Goal: Transaction & Acquisition: Purchase product/service

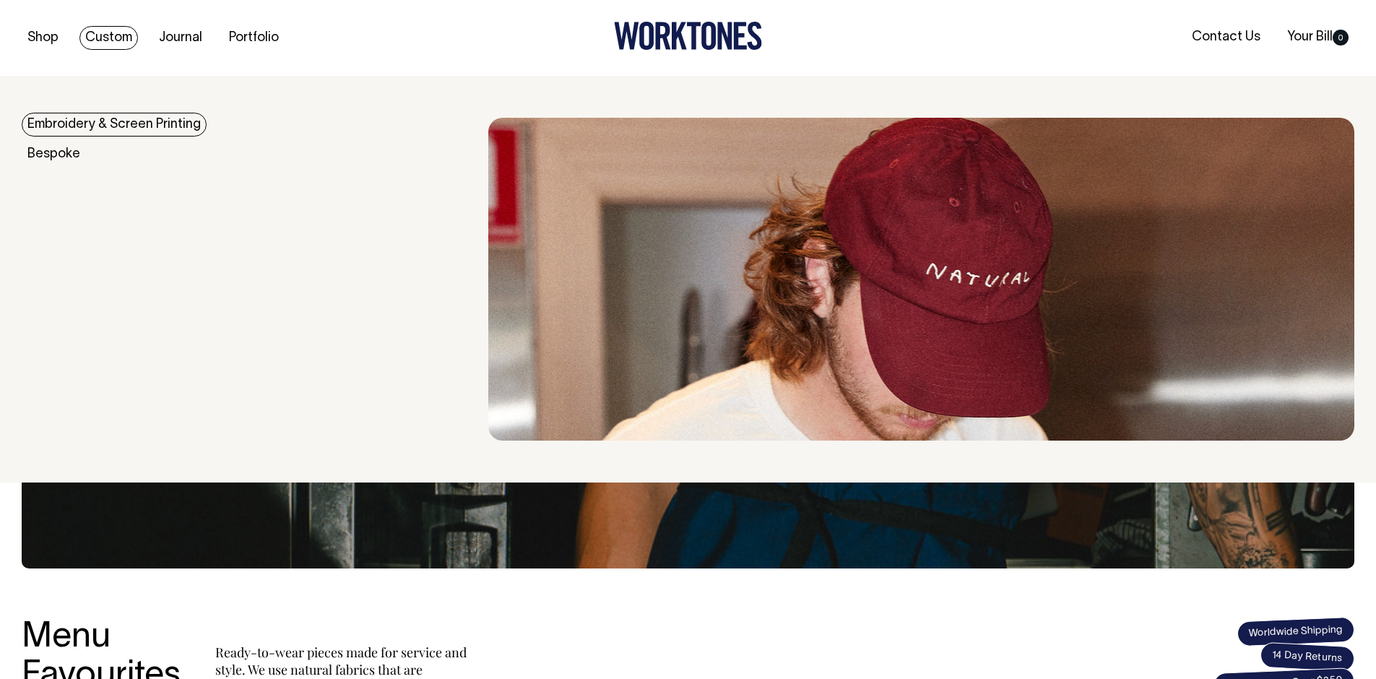
click at [120, 126] on link "Embroidery & Screen Printing" at bounding box center [114, 125] width 185 height 24
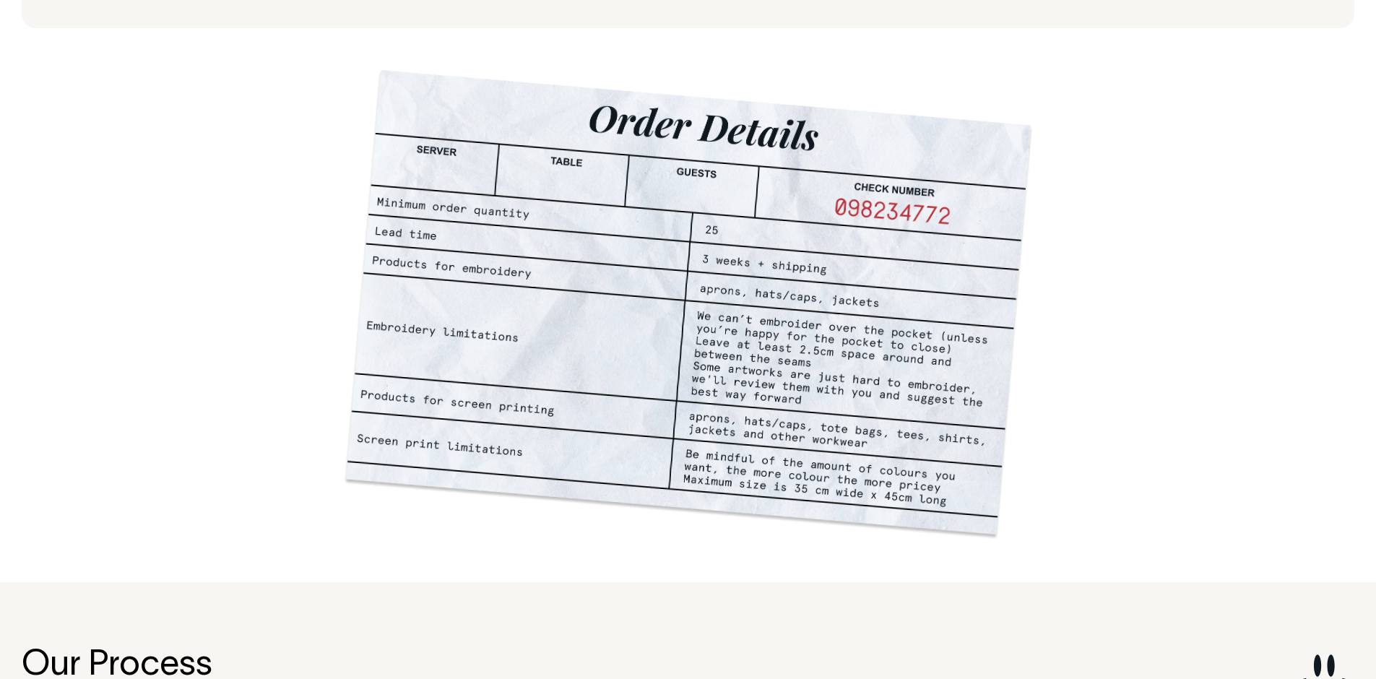
scroll to position [1098, 0]
drag, startPoint x: 802, startPoint y: 404, endPoint x: 429, endPoint y: 25, distance: 532.2
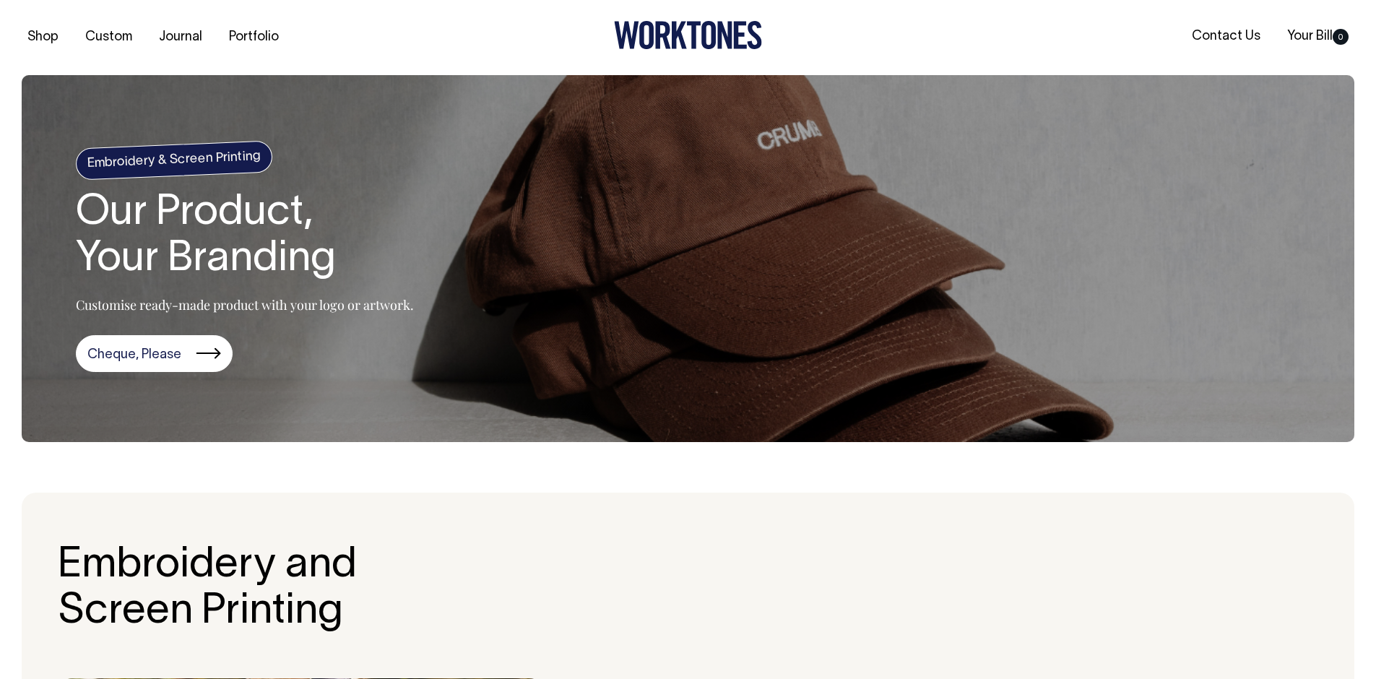
scroll to position [0, 0]
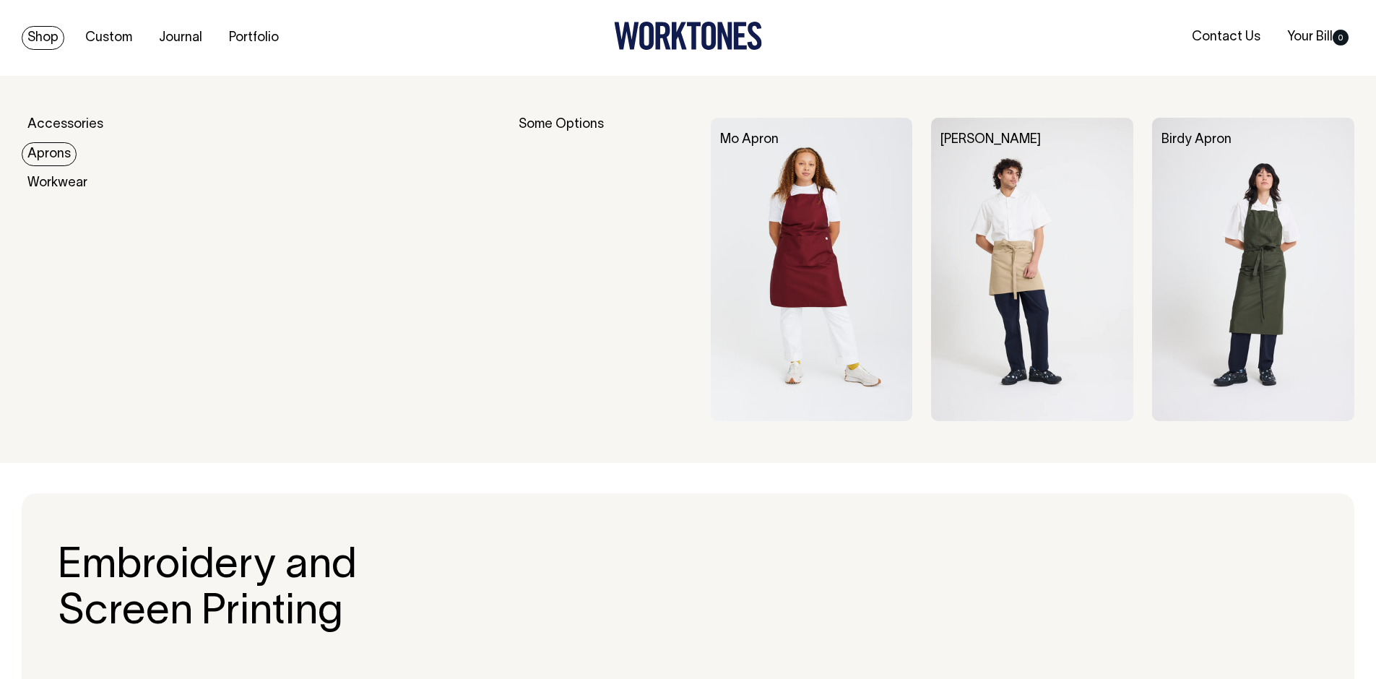
click at [61, 155] on link "Aprons" at bounding box center [49, 154] width 55 height 24
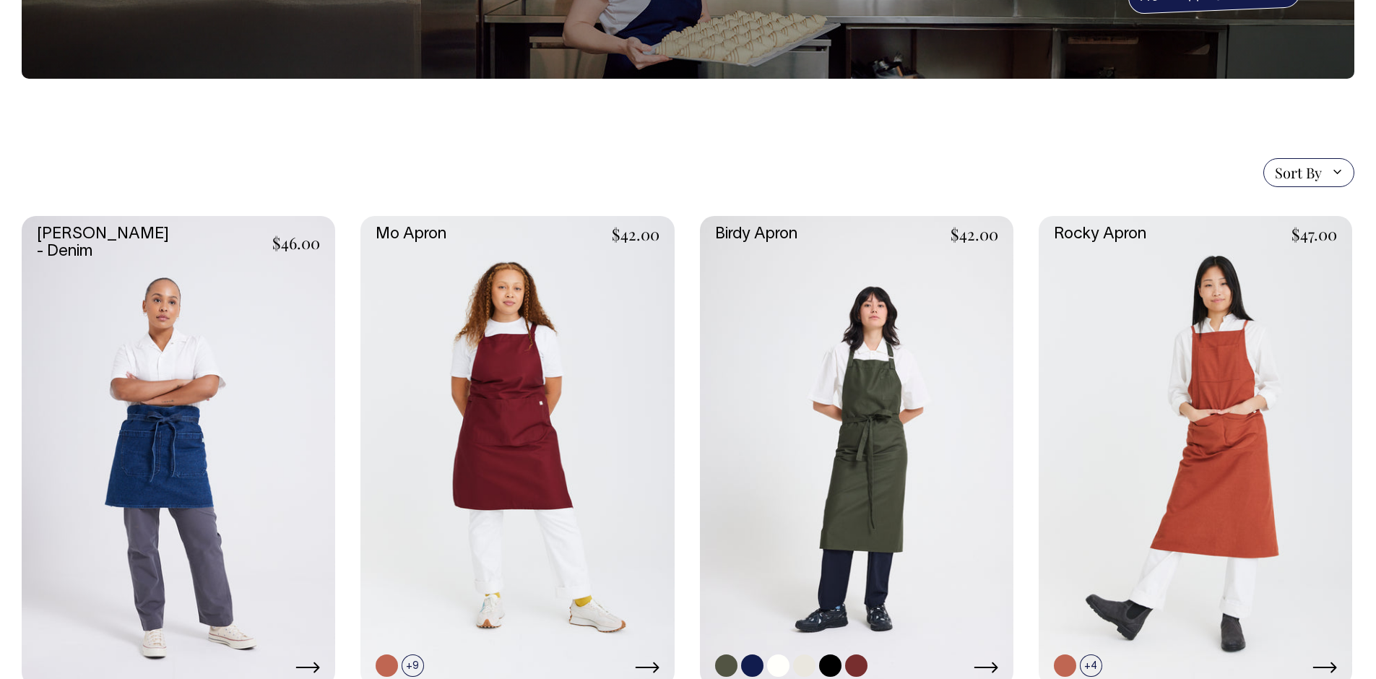
scroll to position [228, 0]
click at [843, 327] on link at bounding box center [856, 452] width 313 height 470
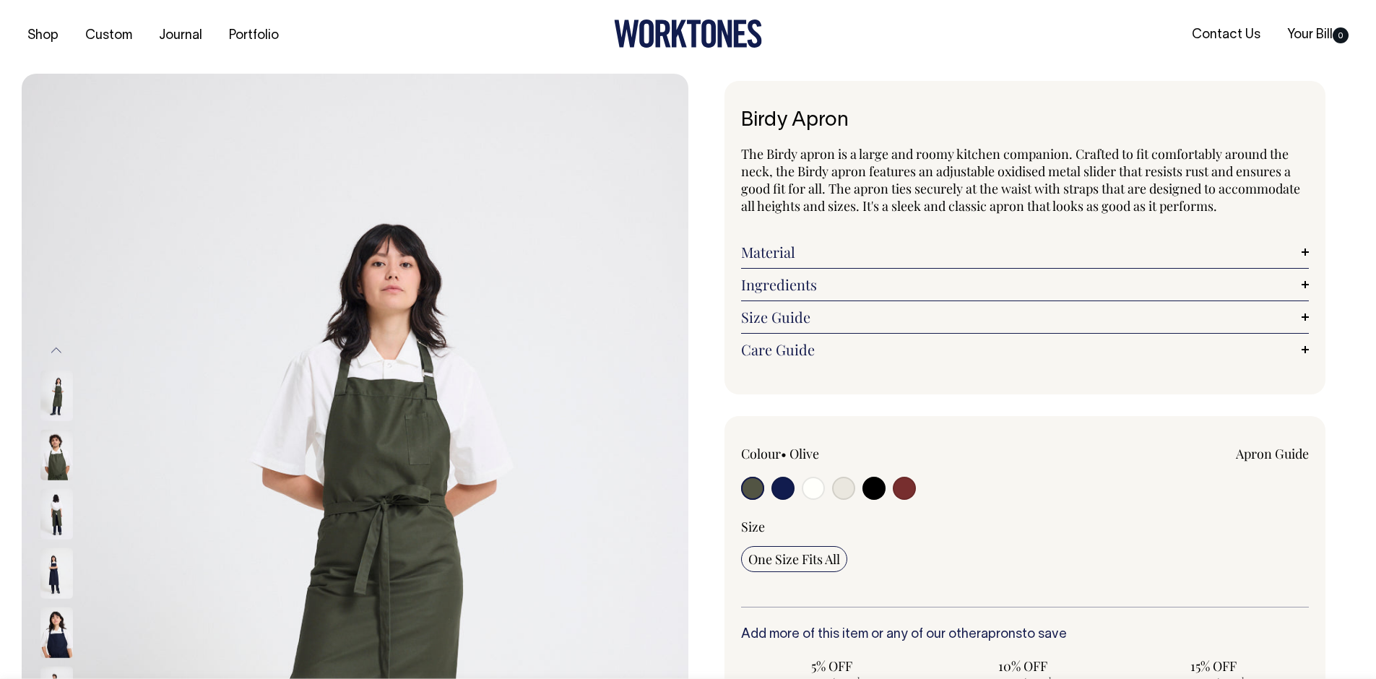
scroll to position [3, 0]
click at [60, 455] on img at bounding box center [56, 454] width 33 height 51
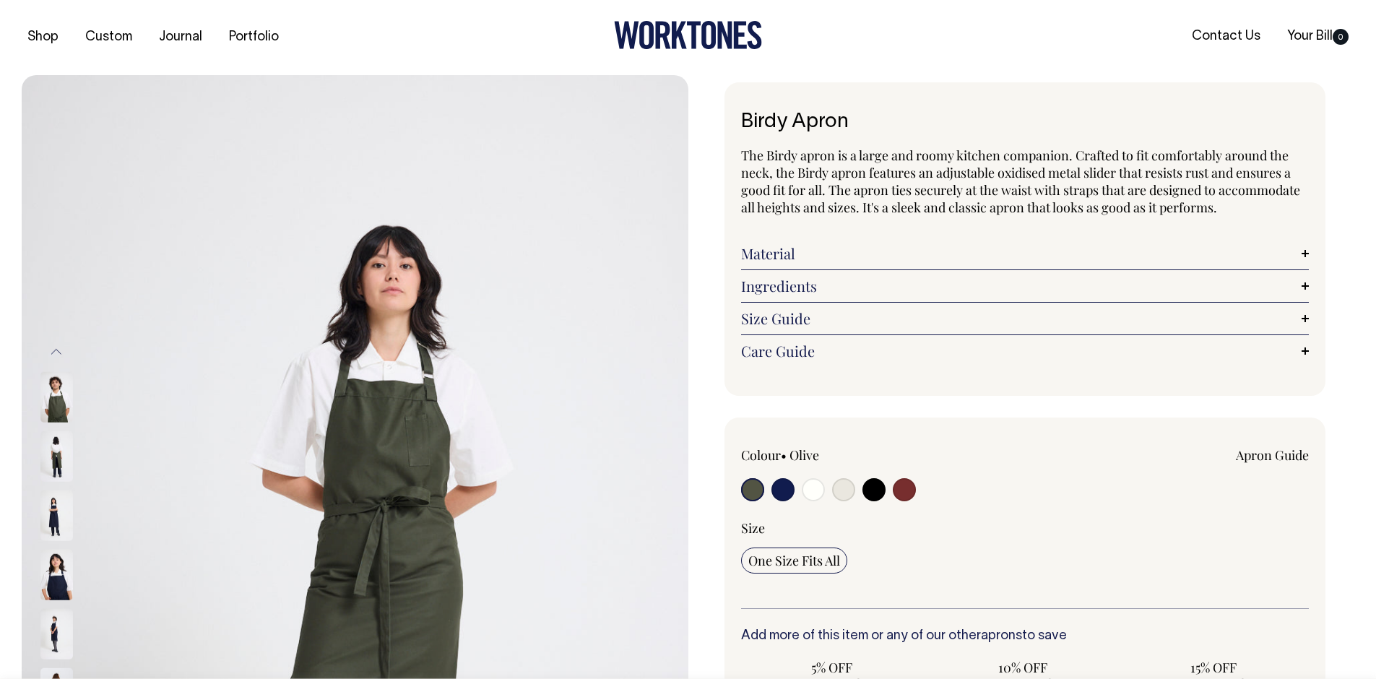
scroll to position [0, 0]
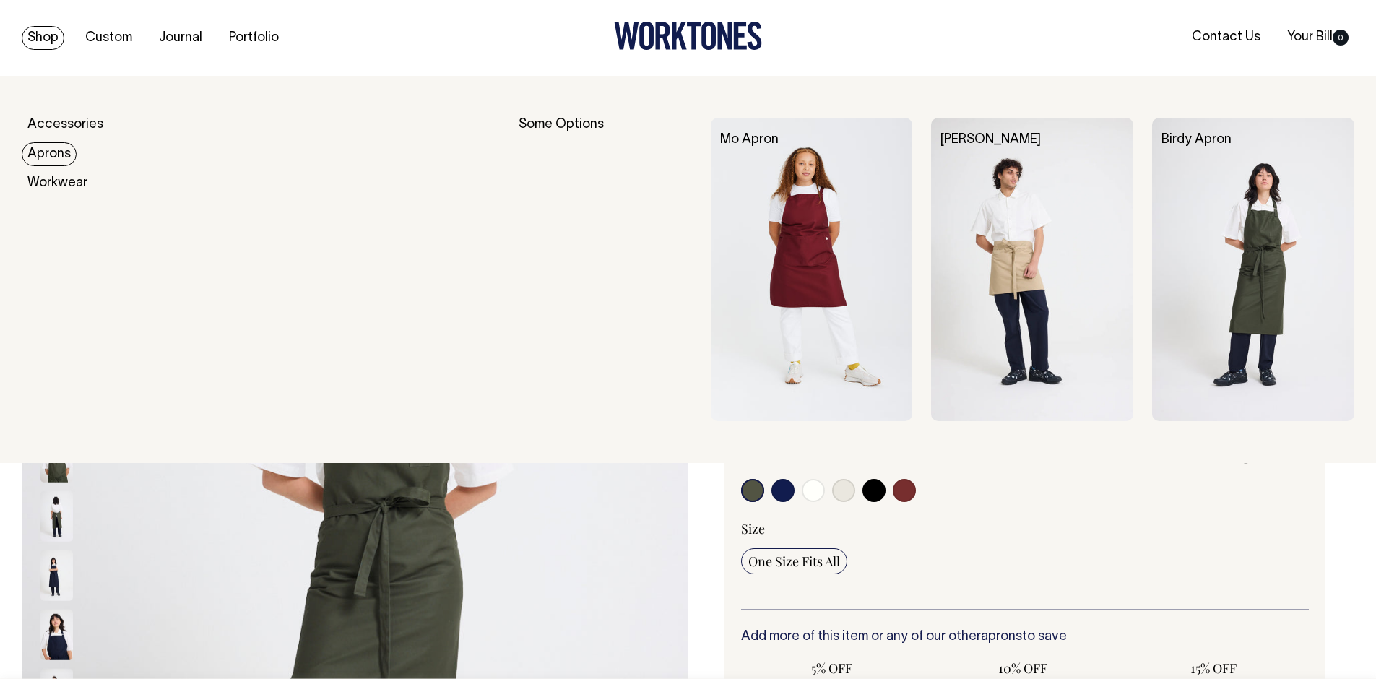
click at [42, 160] on link "Aprons" at bounding box center [49, 154] width 55 height 24
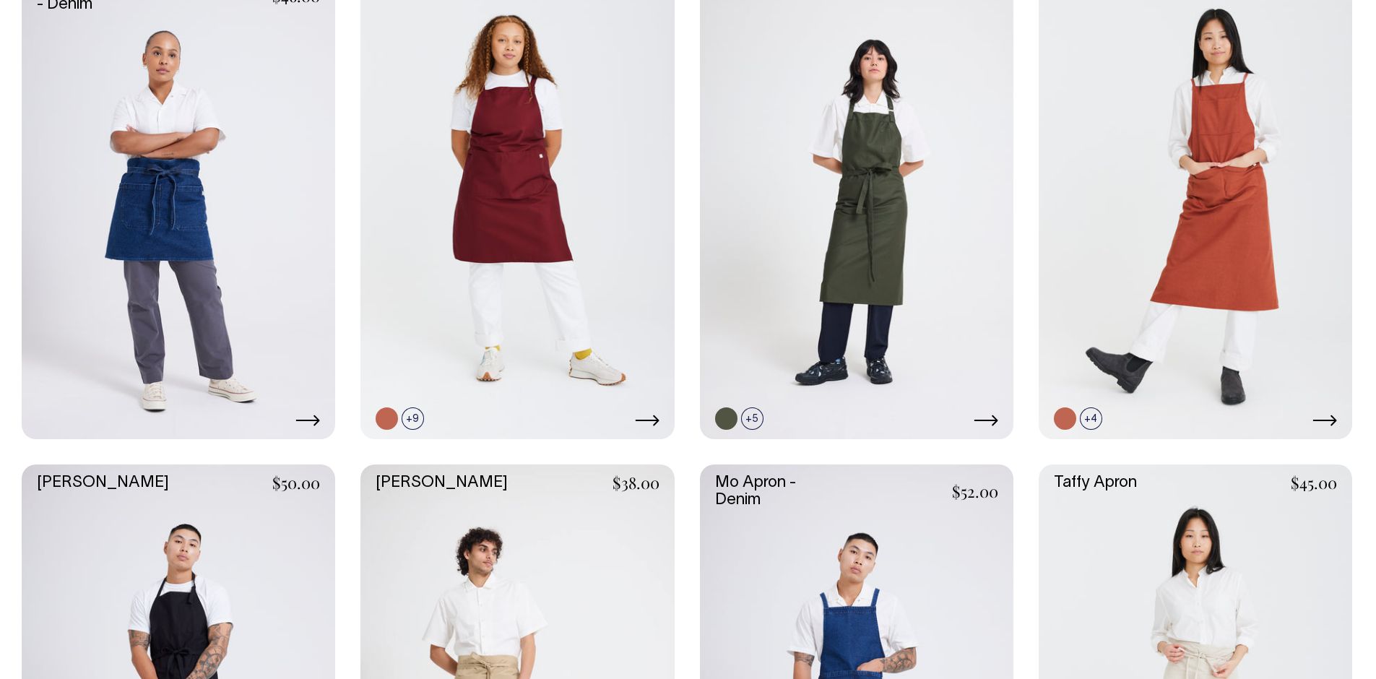
scroll to position [475, 0]
click at [590, 196] on link at bounding box center [516, 205] width 313 height 470
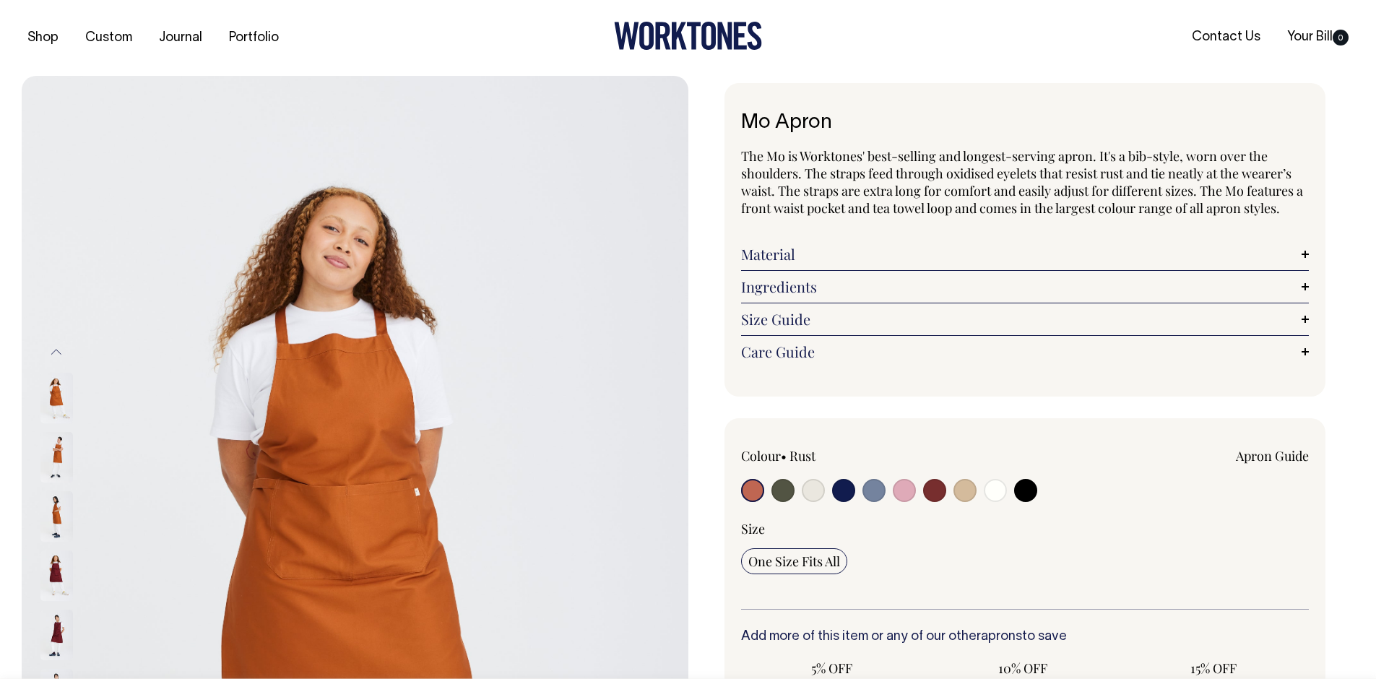
click at [783, 490] on input "radio" at bounding box center [782, 490] width 23 height 23
radio input "true"
select select "Olive"
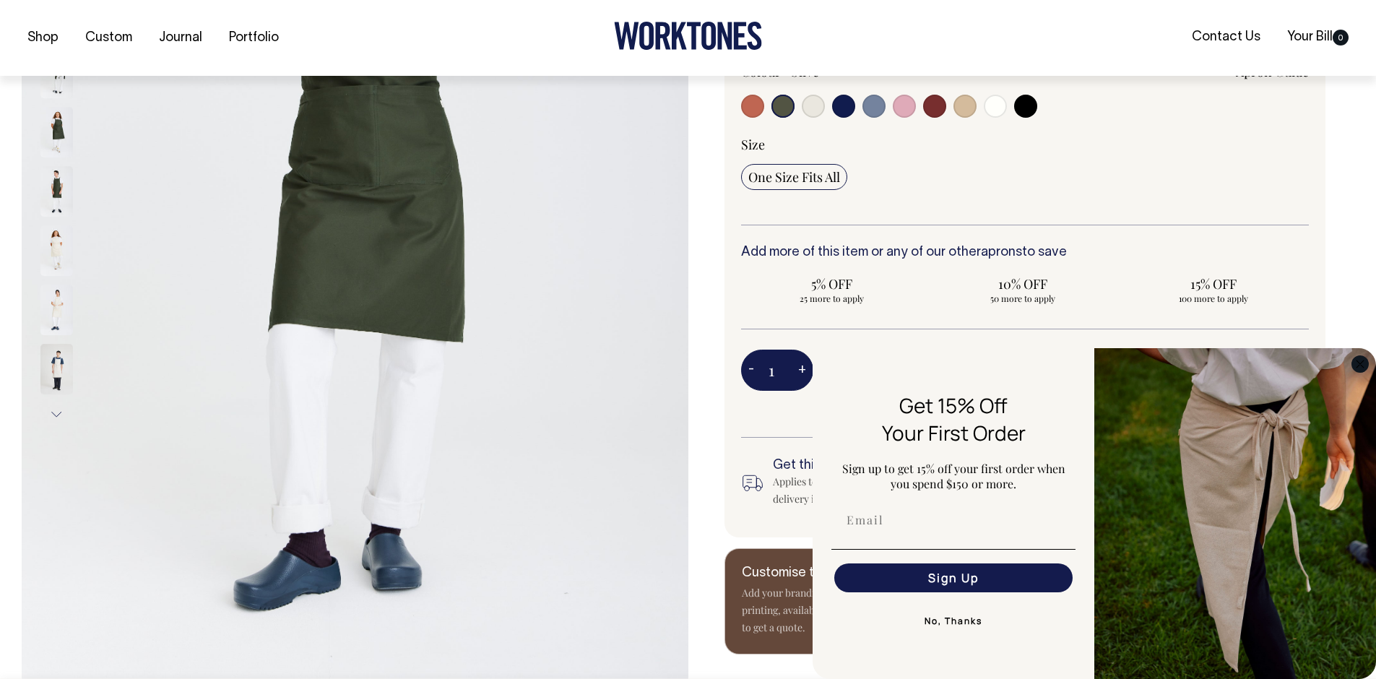
click at [1364, 365] on circle "Close dialog" at bounding box center [1360, 363] width 17 height 17
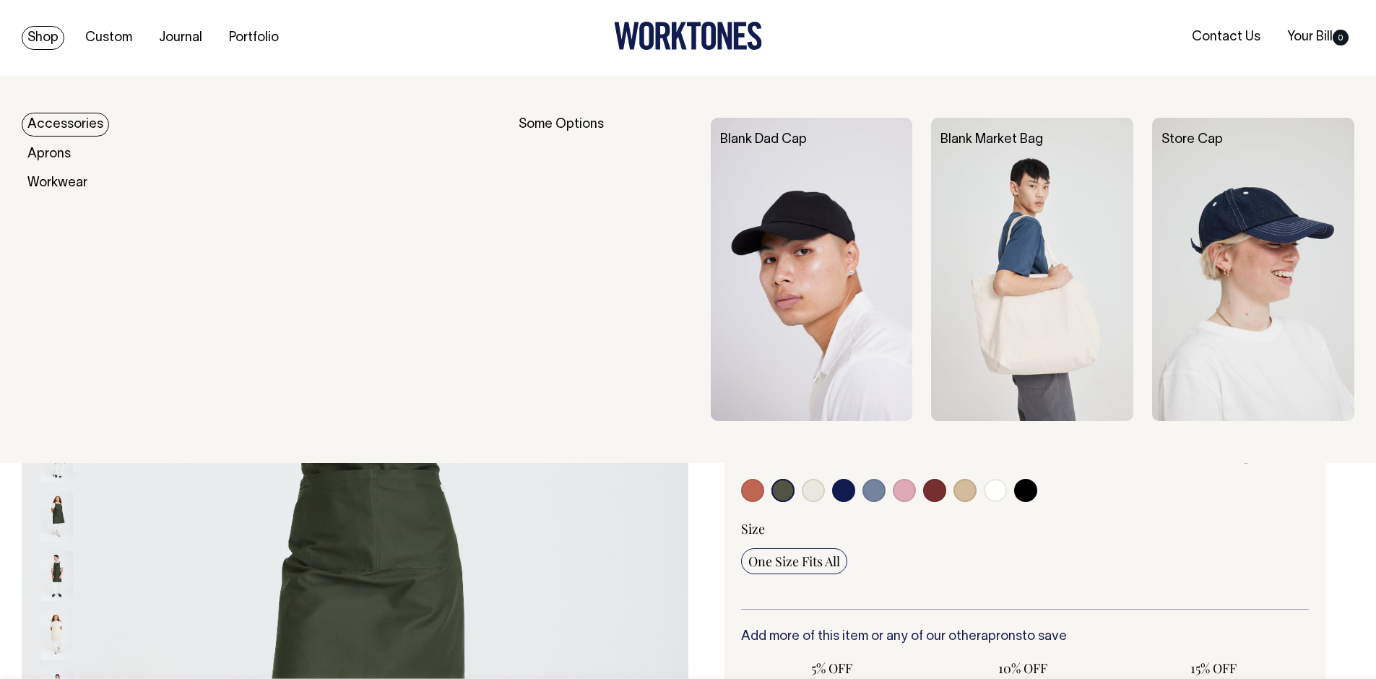
click at [47, 128] on link "Accessories" at bounding box center [65, 125] width 87 height 24
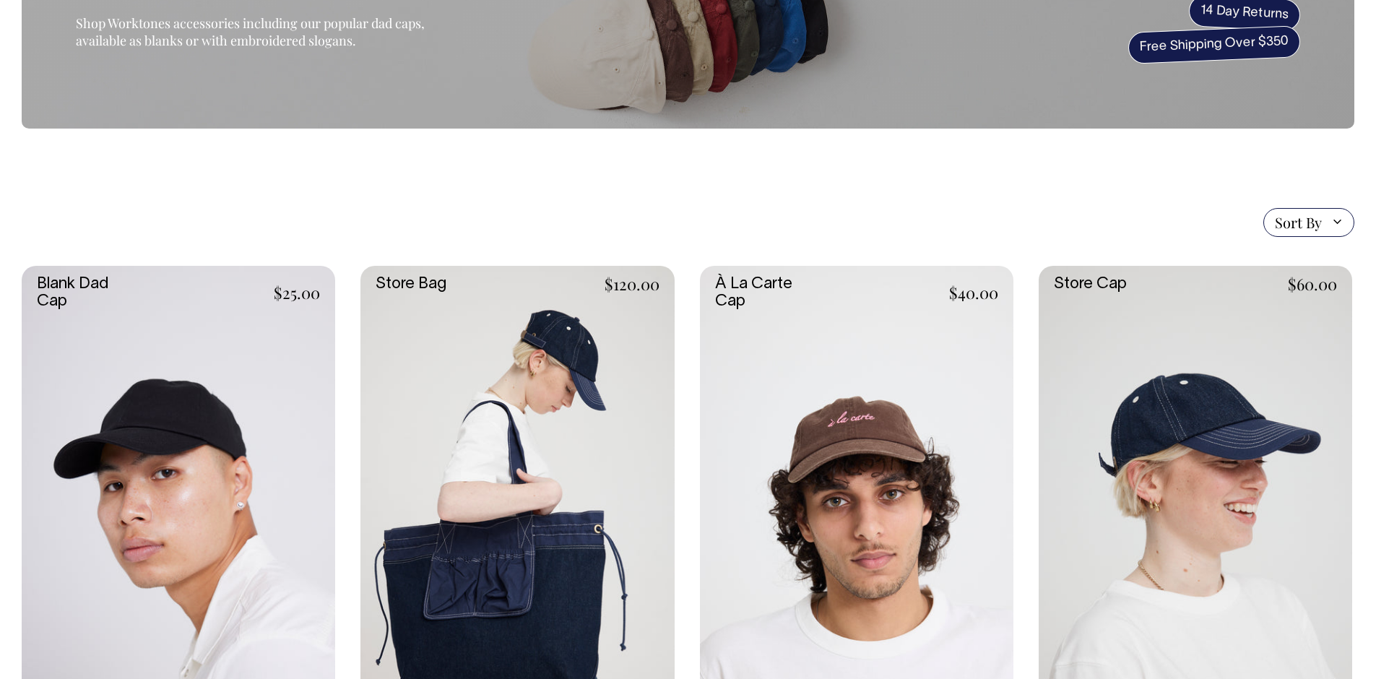
click at [185, 403] on link at bounding box center [178, 501] width 313 height 470
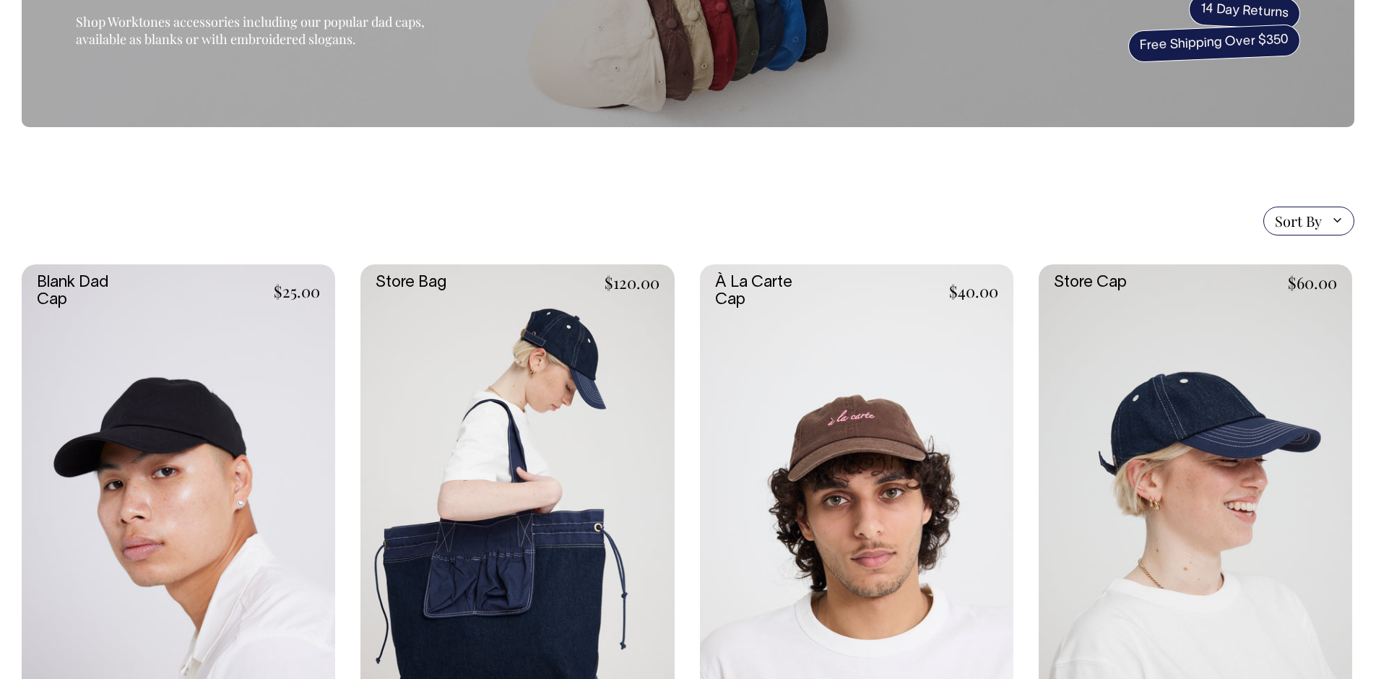
scroll to position [181, 0]
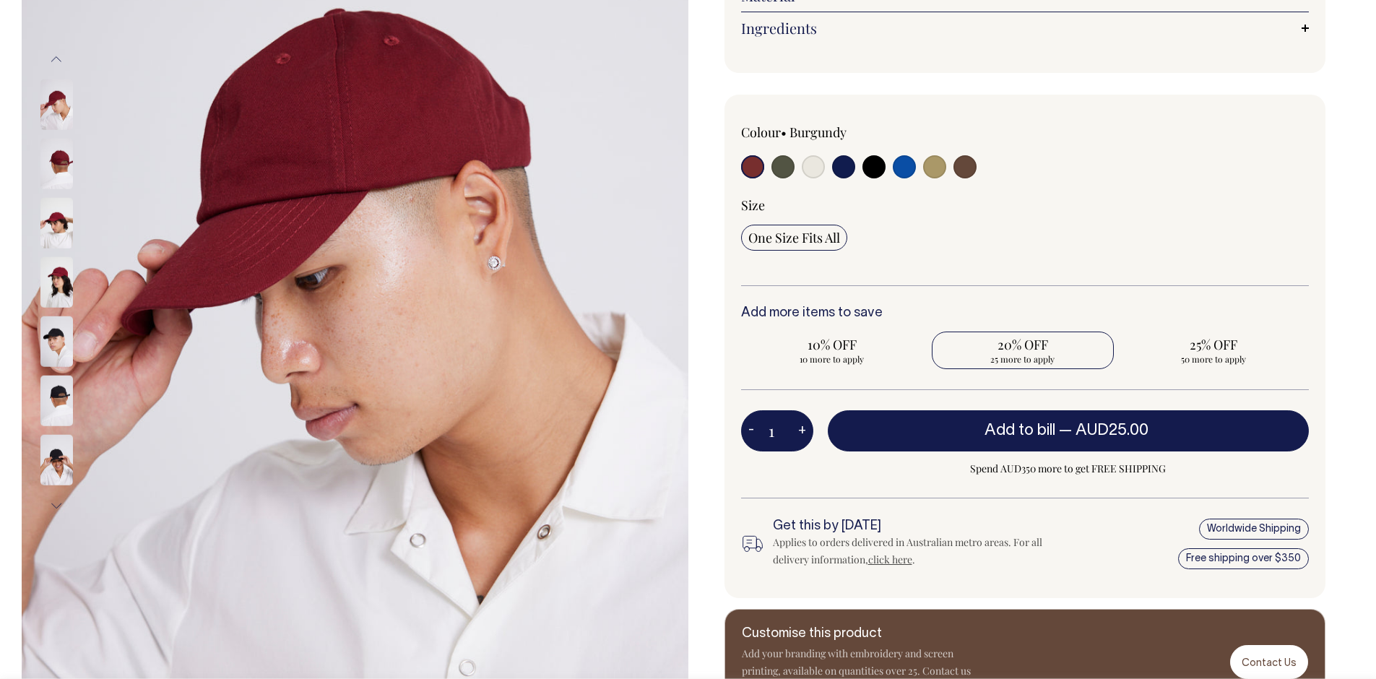
scroll to position [294, 0]
